Goal: Task Accomplishment & Management: Manage account settings

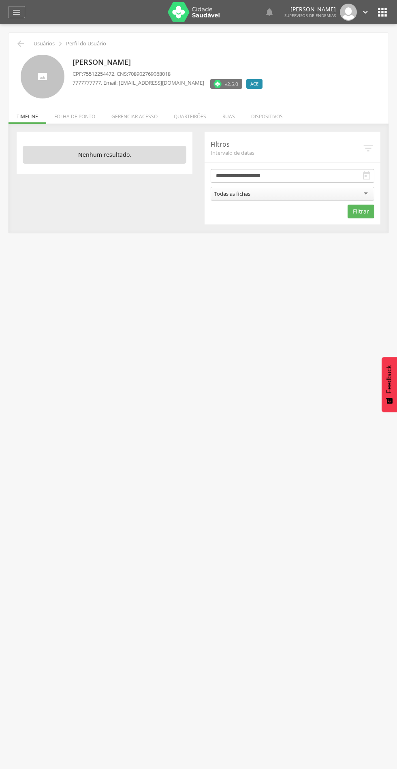
click at [198, 112] on li "Quarteirões" at bounding box center [190, 114] width 49 height 19
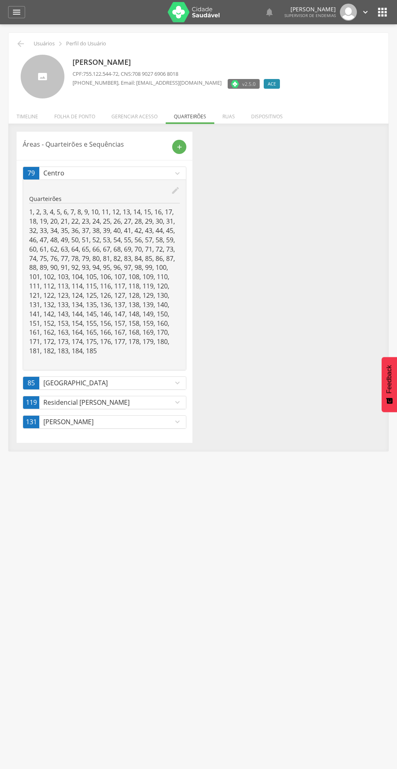
click at [175, 179] on link "79 Centro expand_more" at bounding box center [104, 173] width 163 height 13
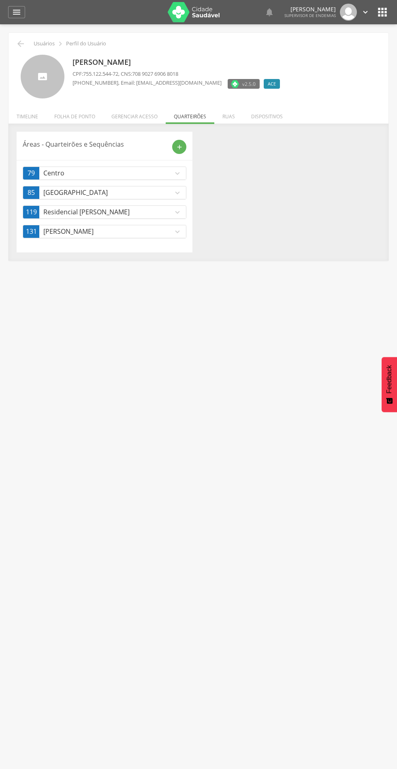
click at [144, 191] on p "[GEOGRAPHIC_DATA]" at bounding box center [108, 192] width 130 height 9
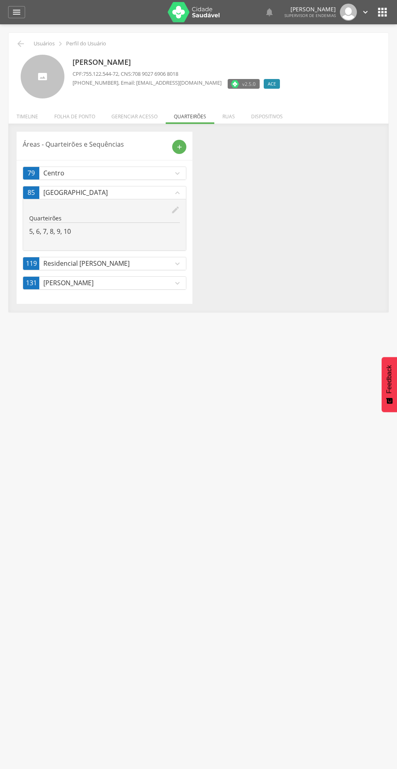
click at [177, 171] on icon "expand_more" at bounding box center [177, 173] width 9 height 9
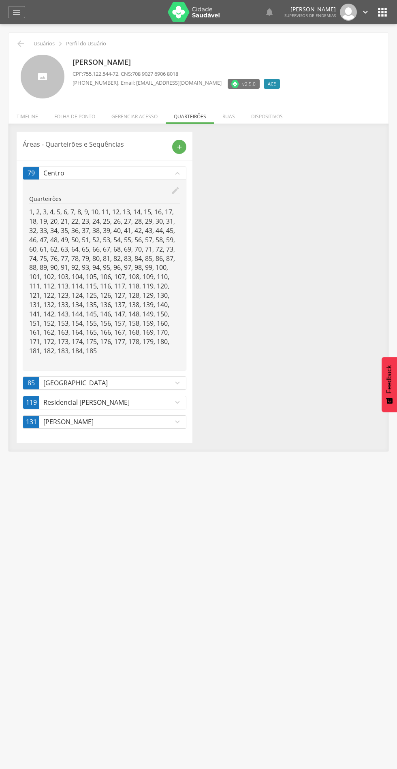
click at [170, 209] on p "1, 2, 3, 4, 5, 6, 7, 8, 9, 10, 11, 12, 13, 14, 15, 16, 17, 18, 19, 20, 21, 22, …" at bounding box center [104, 281] width 151 height 148
click at [171, 192] on icon "edit" at bounding box center [175, 190] width 9 height 9
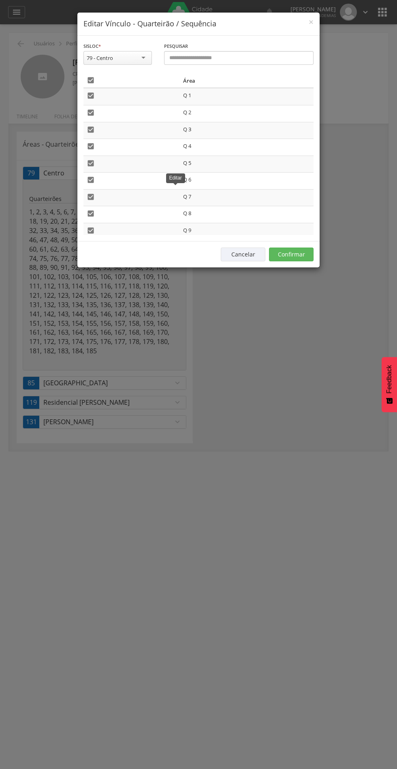
click at [93, 80] on icon "" at bounding box center [91, 80] width 8 height 8
click at [301, 245] on div "Cancelar Confirmar" at bounding box center [198, 254] width 242 height 26
click at [298, 253] on button "Confirmar" at bounding box center [291, 254] width 45 height 14
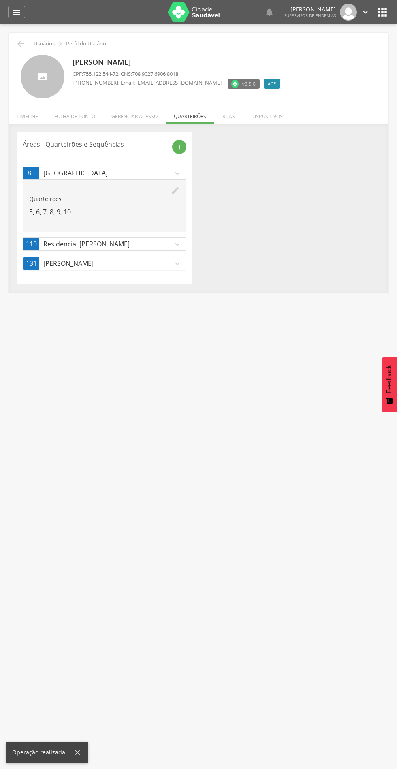
click at [167, 243] on p "Residencial [PERSON_NAME]" at bounding box center [108, 243] width 130 height 9
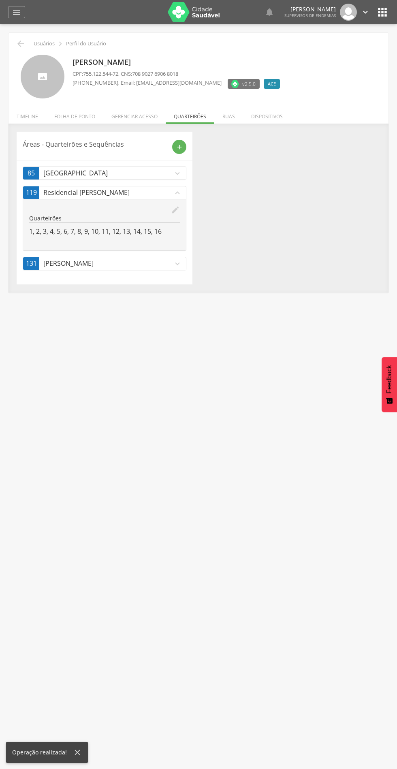
click at [174, 213] on icon "edit" at bounding box center [175, 209] width 9 height 9
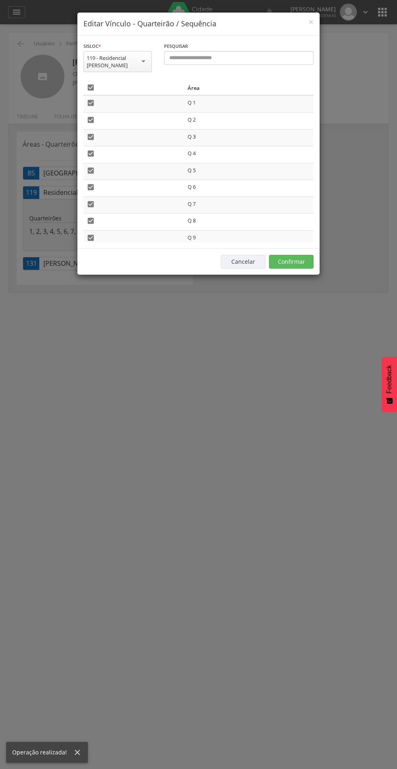
click at [91, 87] on icon "" at bounding box center [91, 87] width 8 height 8
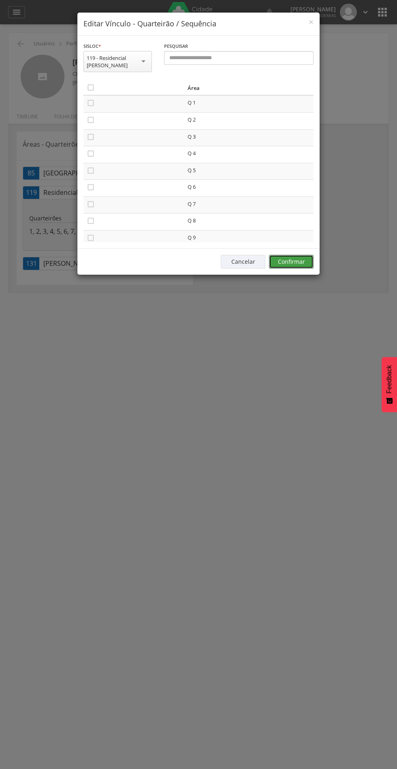
click at [307, 260] on button "Confirmar" at bounding box center [291, 262] width 45 height 14
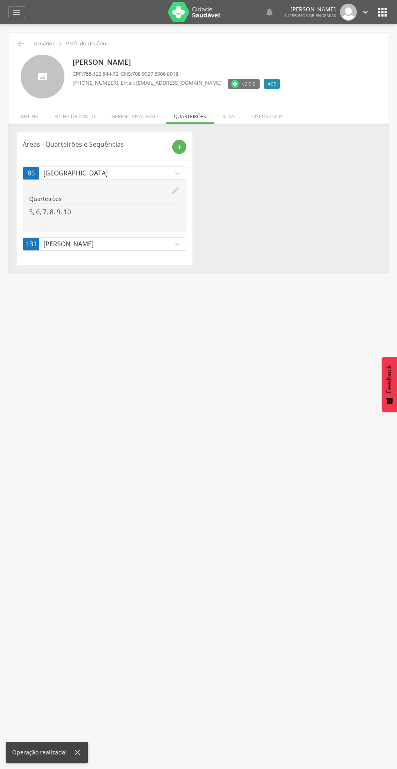
click at [155, 244] on p "[PERSON_NAME]" at bounding box center [108, 243] width 130 height 9
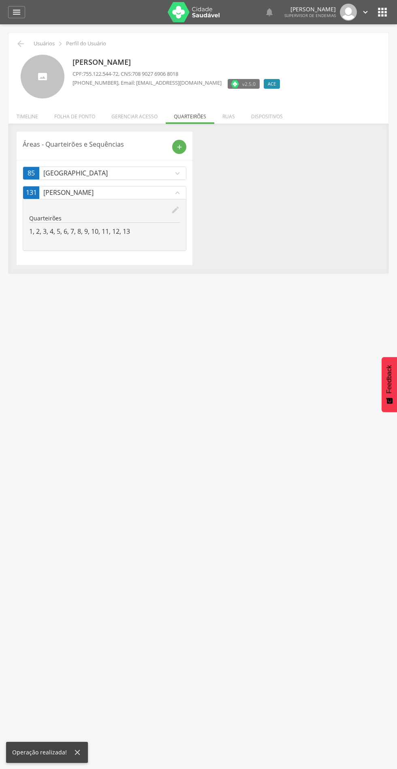
click at [177, 210] on icon "edit" at bounding box center [175, 209] width 9 height 9
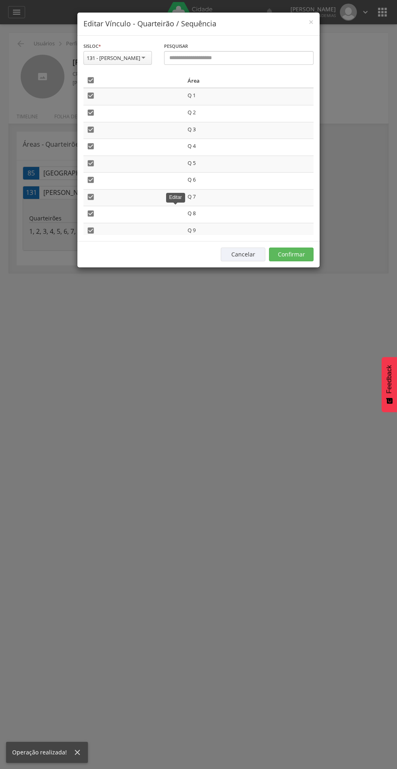
click at [91, 80] on icon "" at bounding box center [91, 80] width 8 height 8
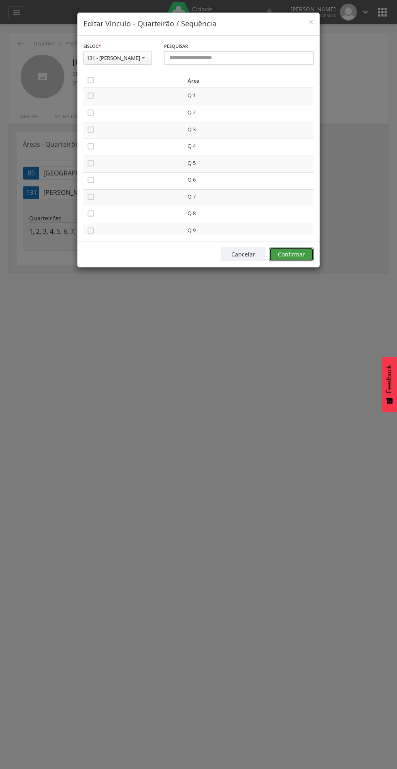
click at [301, 251] on button "Confirmar" at bounding box center [291, 254] width 45 height 14
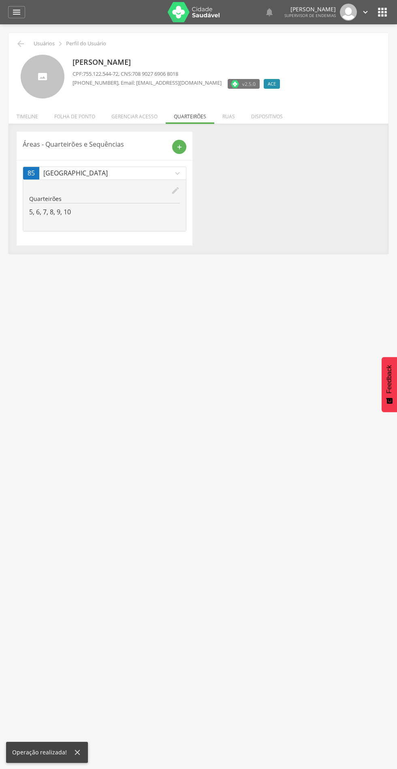
click at [21, 44] on icon "" at bounding box center [21, 44] width 10 height 10
